Goal: Task Accomplishment & Management: Use online tool/utility

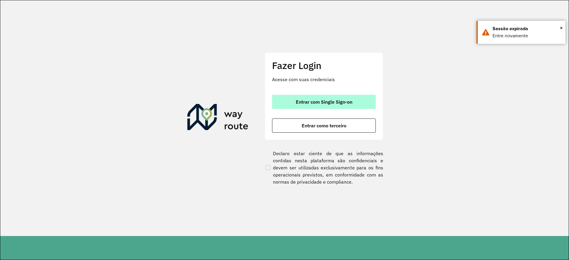
click at [306, 102] on span "Entrar com Single Sign-on" at bounding box center [324, 102] width 57 height 5
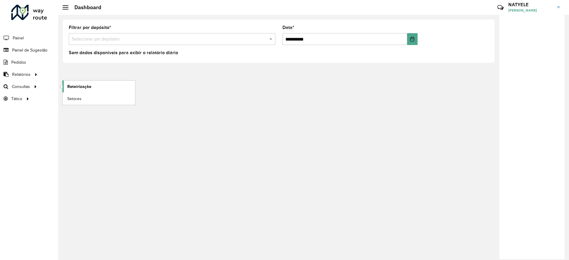
click at [81, 92] on link "Roteirização" at bounding box center [99, 87] width 73 height 12
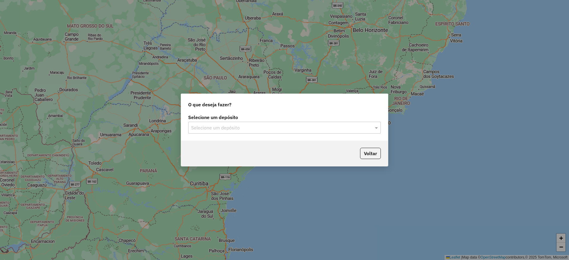
click at [275, 124] on input "text" at bounding box center [278, 127] width 175 height 7
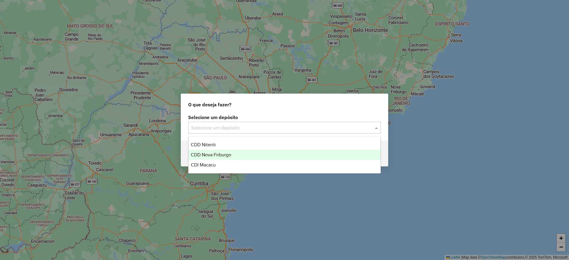
click at [254, 152] on div "CDD Nova Friburgo" at bounding box center [284, 155] width 192 height 10
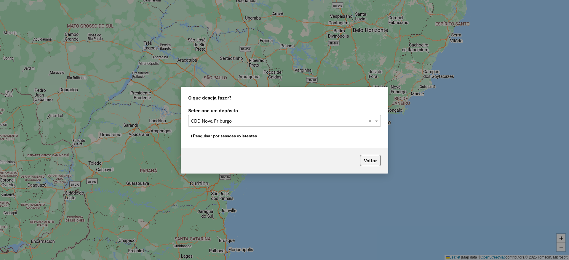
click at [233, 137] on button "Pesquisar por sessões existentes" at bounding box center [223, 136] width 71 height 9
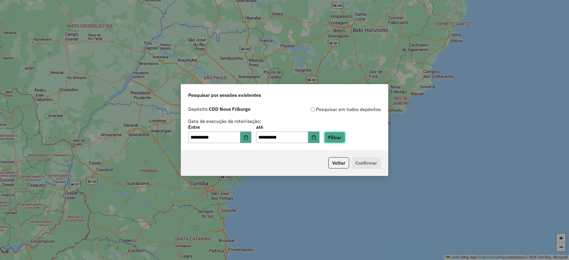
click at [345, 137] on button "Filtrar" at bounding box center [334, 137] width 21 height 11
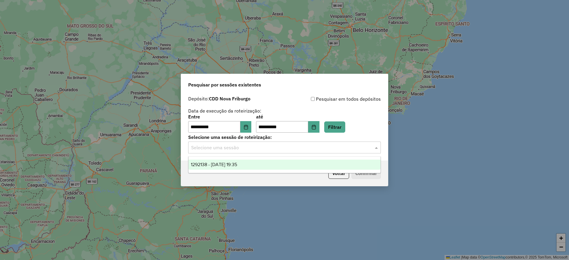
click at [231, 150] on input "text" at bounding box center [278, 147] width 175 height 7
click at [233, 164] on span "1292138 - 10/10/2025 19:35" at bounding box center [214, 164] width 46 height 5
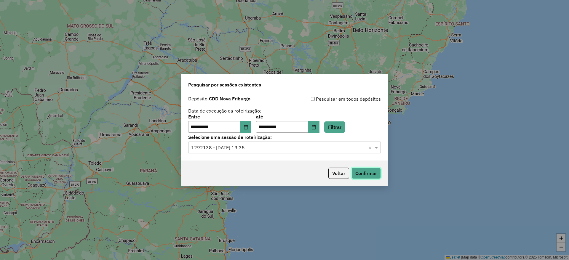
click at [360, 174] on button "Confirmar" at bounding box center [365, 173] width 29 height 11
click at [316, 125] on icon "Choose Date" at bounding box center [314, 127] width 4 height 5
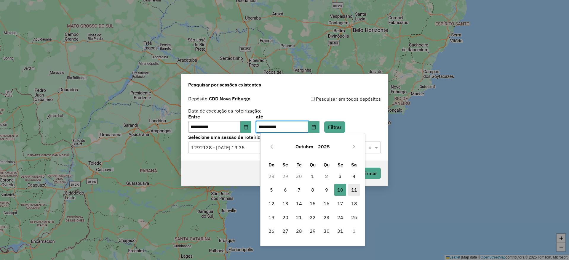
click at [355, 191] on span "11" at bounding box center [354, 190] width 12 height 12
type input "**********"
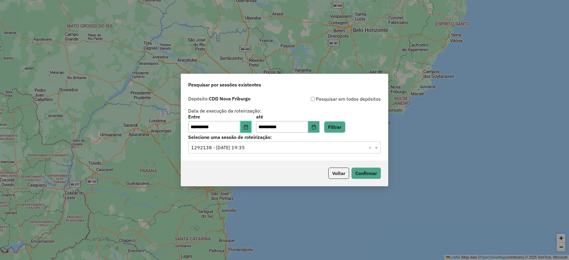
click at [252, 130] on button "Choose Date" at bounding box center [245, 127] width 11 height 12
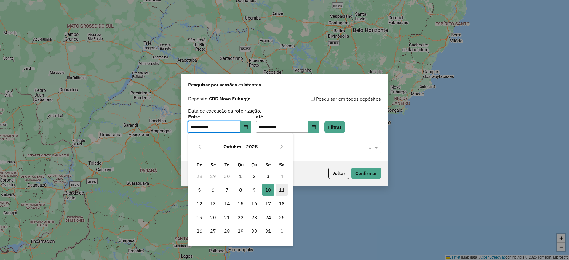
click at [283, 190] on span "11" at bounding box center [282, 190] width 12 height 12
type input "**********"
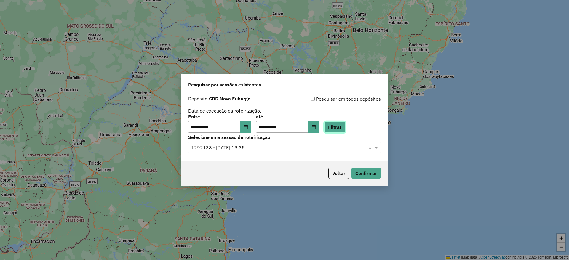
click at [345, 126] on button "Filtrar" at bounding box center [334, 126] width 21 height 11
click at [334, 150] on input "text" at bounding box center [278, 147] width 175 height 7
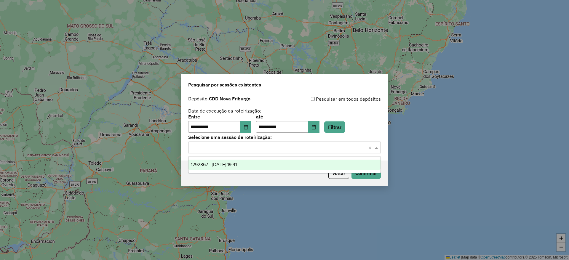
click at [284, 165] on div "1292867 - 11/10/2025 19:41" at bounding box center [284, 165] width 192 height 10
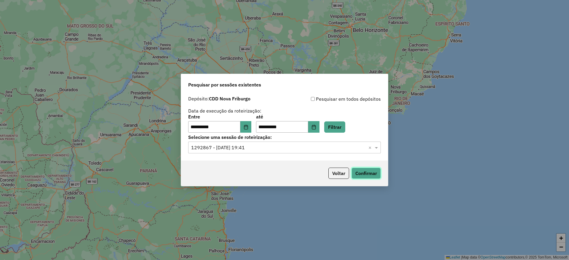
click at [365, 171] on button "Confirmar" at bounding box center [365, 173] width 29 height 11
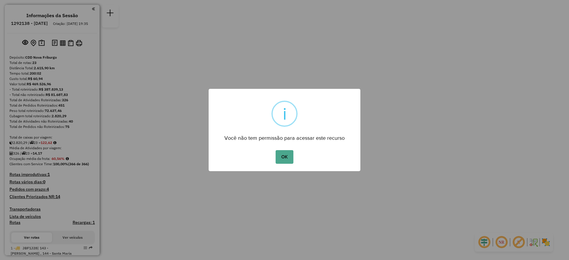
click at [292, 160] on button "OK" at bounding box center [284, 157] width 17 height 14
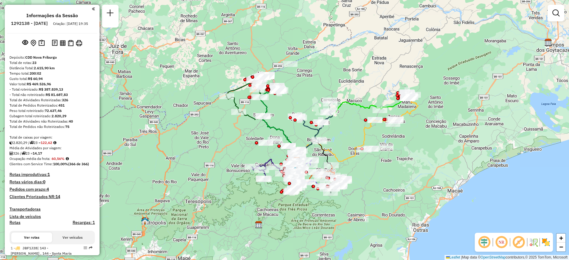
drag, startPoint x: 226, startPoint y: 118, endPoint x: 238, endPoint y: 148, distance: 32.8
click at [238, 148] on div "Janela de atendimento Grade de atendimento Capacidade Transportadoras Veículos …" at bounding box center [284, 130] width 569 height 260
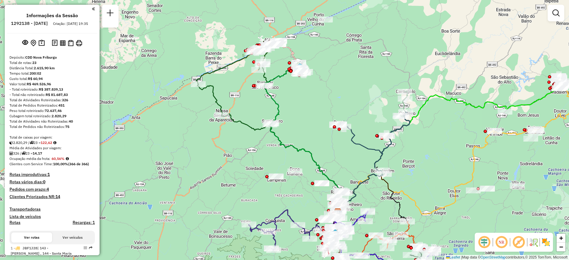
drag, startPoint x: 245, startPoint y: 126, endPoint x: 235, endPoint y: 177, distance: 52.5
click at [235, 177] on div "Janela de atendimento Grade de atendimento Capacidade Transportadoras Veículos …" at bounding box center [284, 130] width 569 height 260
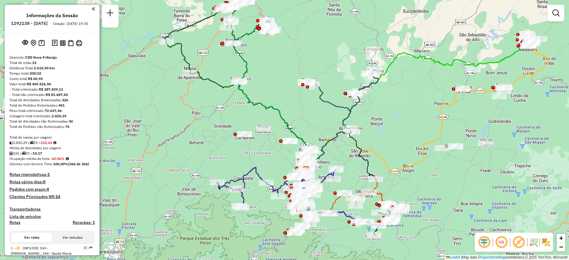
drag, startPoint x: 236, startPoint y: 177, endPoint x: 204, endPoint y: 135, distance: 53.0
click at [204, 135] on div "Janela de atendimento Grade de atendimento Capacidade Transportadoras Veículos …" at bounding box center [284, 130] width 569 height 260
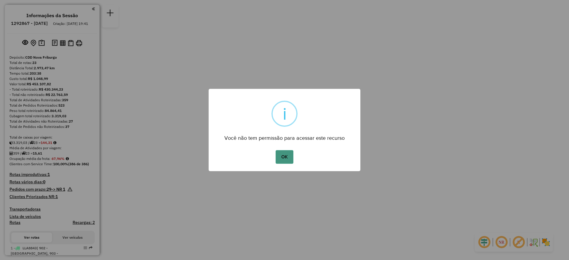
click at [284, 159] on button "OK" at bounding box center [284, 157] width 17 height 14
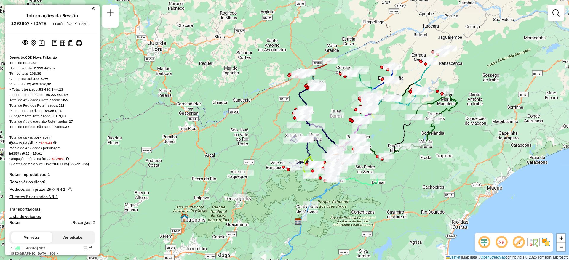
drag, startPoint x: 201, startPoint y: 97, endPoint x: 252, endPoint y: 125, distance: 58.4
click at [252, 125] on div "Janela de atendimento Grade de atendimento Capacidade Transportadoras Veículos …" at bounding box center [284, 130] width 569 height 260
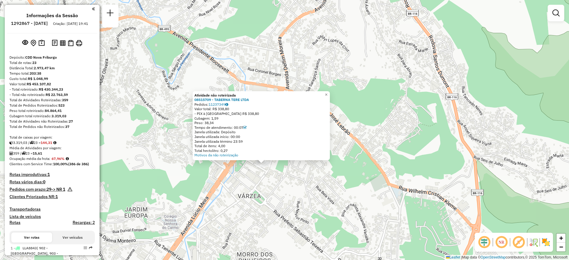
click at [365, 151] on div "Atividade não roteirizada 08515709 - TABERNA TERE LTDA Pedidos: 11237349 Valor …" at bounding box center [284, 130] width 569 height 260
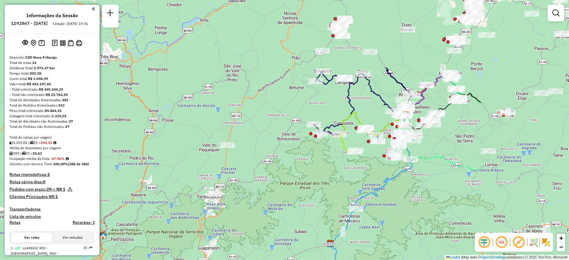
drag, startPoint x: 446, startPoint y: 65, endPoint x: 301, endPoint y: 159, distance: 172.7
click at [301, 159] on div "Janela de atendimento Grade de atendimento Capacidade Transportadoras Veículos …" at bounding box center [284, 130] width 569 height 260
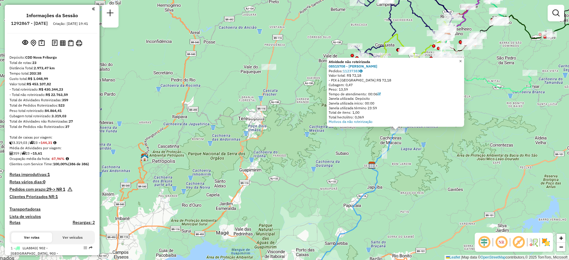
click at [462, 59] on span "×" at bounding box center [460, 61] width 3 height 5
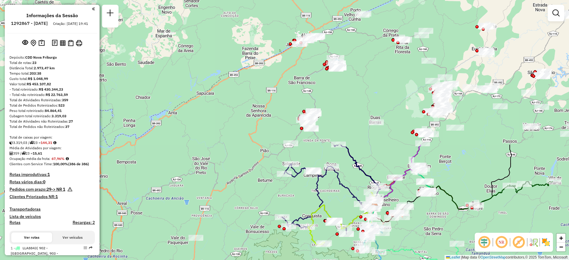
drag, startPoint x: 486, startPoint y: 88, endPoint x: 422, endPoint y: 256, distance: 179.3
click at [422, 256] on icon at bounding box center [411, 244] width 95 height 37
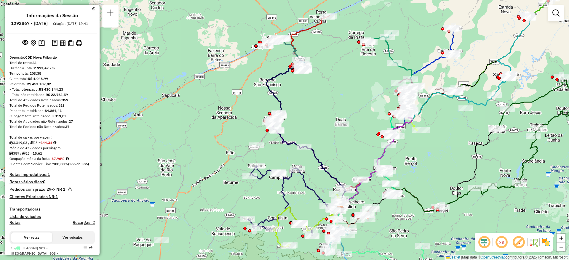
drag, startPoint x: 374, startPoint y: 95, endPoint x: 339, endPoint y: 97, distance: 34.4
click at [339, 97] on div "Janela de atendimento Grade de atendimento Capacidade Transportadoras Veículos …" at bounding box center [284, 130] width 569 height 260
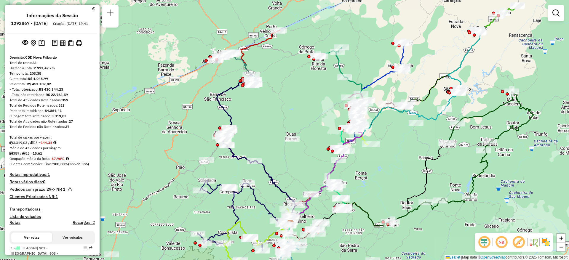
drag, startPoint x: 339, startPoint y: 97, endPoint x: 289, endPoint y: 111, distance: 51.8
click at [289, 111] on div "Janela de atendimento Grade de atendimento Capacidade Transportadoras Veículos …" at bounding box center [284, 130] width 569 height 260
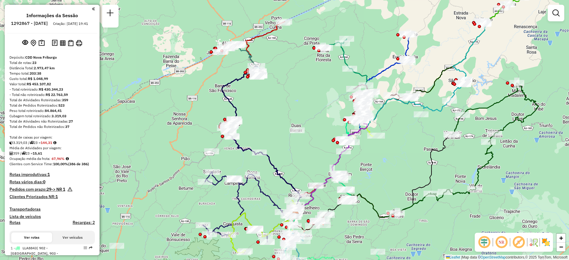
drag, startPoint x: 292, startPoint y: 103, endPoint x: 294, endPoint y: 96, distance: 8.0
click at [294, 96] on div "Janela de atendimento Grade de atendimento Capacidade Transportadoras Veículos …" at bounding box center [284, 130] width 569 height 260
drag, startPoint x: 301, startPoint y: 137, endPoint x: 305, endPoint y: 80, distance: 57.0
click at [305, 80] on div "Janela de atendimento Grade de atendimento Capacidade Transportadoras Veículos …" at bounding box center [284, 130] width 569 height 260
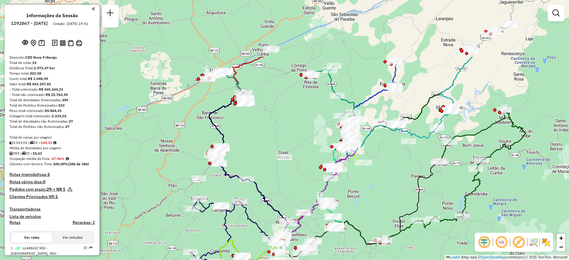
drag, startPoint x: 400, startPoint y: 104, endPoint x: 386, endPoint y: 187, distance: 84.2
click at [386, 187] on div "Janela de atendimento Grade de atendimento Capacidade Transportadoras Veículos …" at bounding box center [284, 130] width 569 height 260
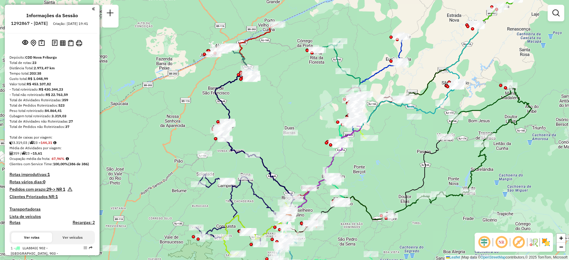
drag, startPoint x: 385, startPoint y: 187, endPoint x: 391, endPoint y: 163, distance: 25.3
click at [391, 163] on div "Janela de atendimento Grade de atendimento Capacidade Transportadoras Veículos …" at bounding box center [284, 130] width 569 height 260
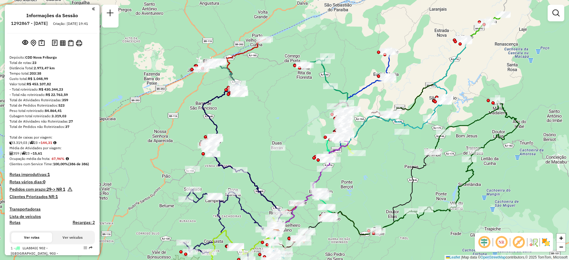
drag, startPoint x: 391, startPoint y: 163, endPoint x: 379, endPoint y: 178, distance: 19.6
click at [379, 178] on div "Janela de atendimento Grade de atendimento Capacidade Transportadoras Veículos …" at bounding box center [284, 130] width 569 height 260
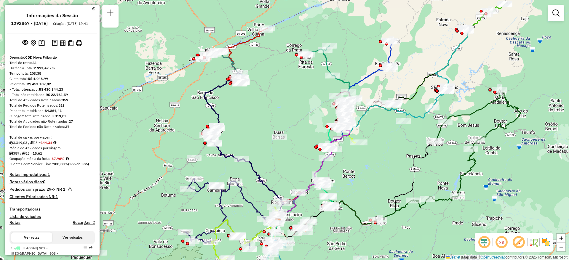
drag, startPoint x: 379, startPoint y: 178, endPoint x: 381, endPoint y: 167, distance: 10.9
click at [381, 167] on div "Janela de atendimento Grade de atendimento Capacidade Transportadoras Veículos …" at bounding box center [284, 130] width 569 height 260
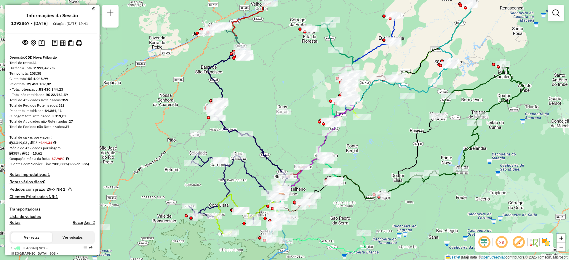
drag, startPoint x: 394, startPoint y: 140, endPoint x: 398, endPoint y: 115, distance: 25.7
click at [398, 115] on div "Janela de atendimento Grade de atendimento Capacidade Transportadoras Veículos …" at bounding box center [284, 130] width 569 height 260
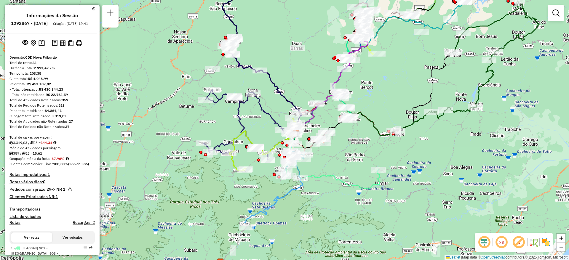
drag, startPoint x: 389, startPoint y: 146, endPoint x: 403, endPoint y: 83, distance: 64.7
click at [403, 83] on div "Janela de atendimento Grade de atendimento Capacidade Transportadoras Veículos …" at bounding box center [284, 130] width 569 height 260
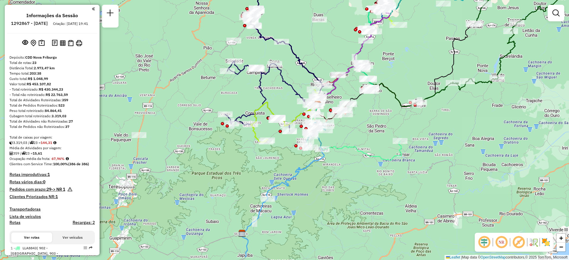
drag, startPoint x: 382, startPoint y: 115, endPoint x: 404, endPoint y: 86, distance: 36.0
click at [404, 86] on div "Janela de atendimento Grade de atendimento Capacidade Transportadoras Veículos …" at bounding box center [284, 130] width 569 height 260
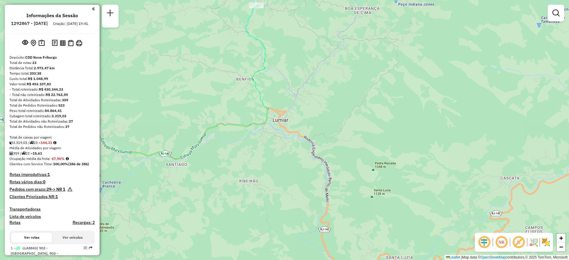
drag, startPoint x: 343, startPoint y: 118, endPoint x: 383, endPoint y: 127, distance: 40.7
click at [383, 127] on div "Janela de atendimento Grade de atendimento Capacidade Transportadoras Veículos …" at bounding box center [284, 130] width 569 height 260
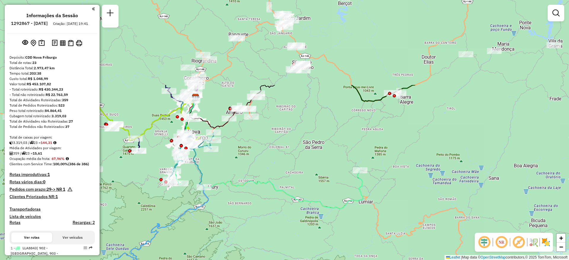
drag, startPoint x: 378, startPoint y: 29, endPoint x: 376, endPoint y: 144, distance: 114.4
click at [376, 141] on div "Janela de atendimento Grade de atendimento Capacidade Transportadoras Veículos …" at bounding box center [284, 130] width 569 height 260
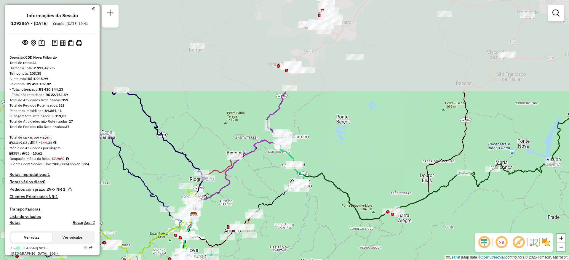
drag, startPoint x: 393, startPoint y: 46, endPoint x: 391, endPoint y: 164, distance: 117.9
click at [391, 164] on div "Janela de atendimento Grade de atendimento Capacidade Transportadoras Veículos …" at bounding box center [284, 130] width 569 height 260
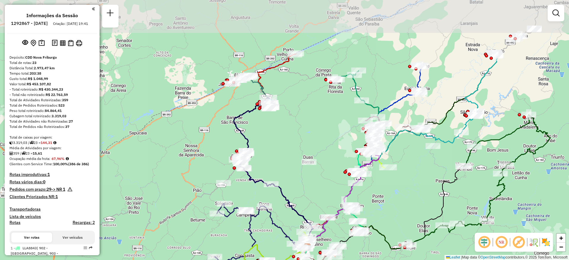
drag, startPoint x: 387, startPoint y: 103, endPoint x: 406, endPoint y: 182, distance: 81.6
click at [406, 182] on div "Janela de atendimento Grade de atendimento Capacidade Transportadoras Veículos …" at bounding box center [284, 130] width 569 height 260
